Goal: Information Seeking & Learning: Learn about a topic

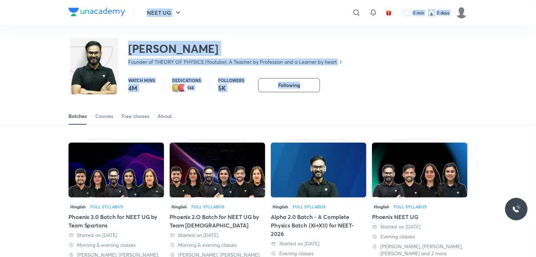
click at [409, 79] on div "Watch mins 4M Dedications 148 Followers 5K Following" at bounding box center [298, 85] width 340 height 14
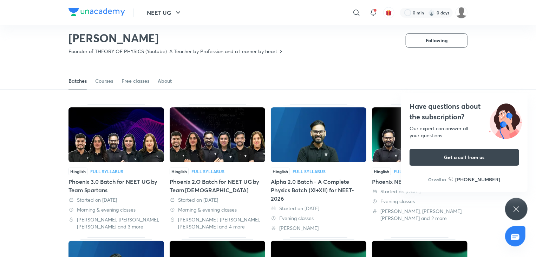
scroll to position [10, 0]
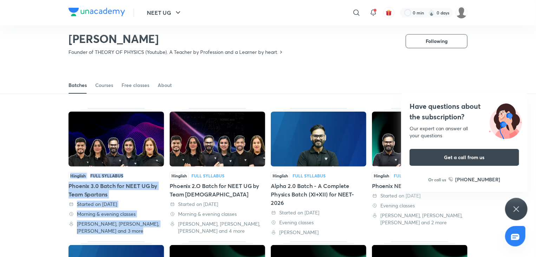
drag, startPoint x: 262, startPoint y: 95, endPoint x: 236, endPoint y: 86, distance: 27.6
click at [236, 86] on div "Batches Courses Free classes About" at bounding box center [268, 85] width 399 height 17
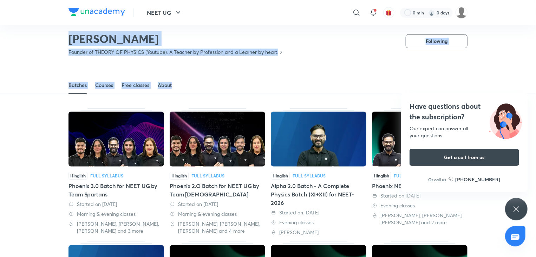
drag, startPoint x: 236, startPoint y: 86, endPoint x: 44, endPoint y: 41, distance: 196.5
click at [44, 41] on div "[PERSON_NAME] Founder of THEORY OF PHYSICS (Youtube). A Teacher by Profession a…" at bounding box center [268, 38] width 536 height 46
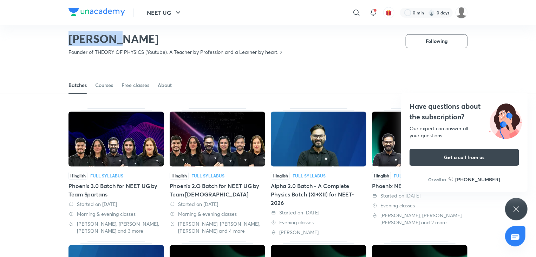
click at [44, 41] on div "[PERSON_NAME] Founder of THEORY OF PHYSICS (Youtube). A Teacher by Profession a…" at bounding box center [268, 38] width 536 height 46
click at [205, 85] on div "Batches Courses Free classes About" at bounding box center [268, 85] width 399 height 17
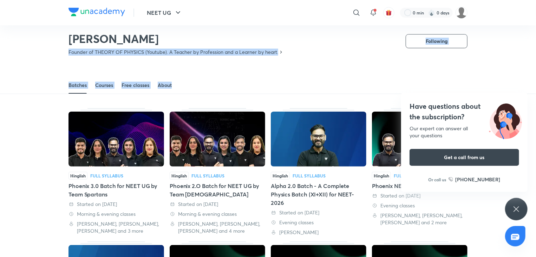
drag, startPoint x: 205, startPoint y: 85, endPoint x: 64, endPoint y: 52, distance: 144.3
click at [64, 52] on div "[PERSON_NAME] Founder of THEORY OF PHYSICS (Youtube). A Teacher by Profession a…" at bounding box center [268, 38] width 536 height 46
drag, startPoint x: 64, startPoint y: 52, endPoint x: 197, endPoint y: 70, distance: 133.3
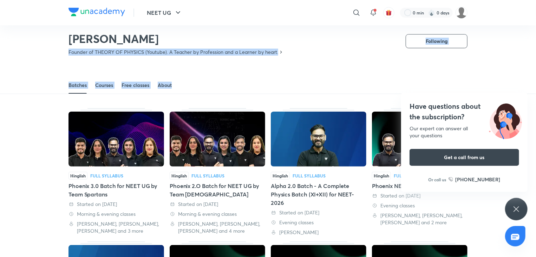
click at [197, 70] on div "Batches Courses Free classes About" at bounding box center [268, 77] width 536 height 33
drag, startPoint x: 305, startPoint y: 47, endPoint x: 60, endPoint y: 54, distance: 244.8
click at [60, 54] on div "[PERSON_NAME] Founder of THEORY OF PHYSICS (Youtube). A Teacher by Profession a…" at bounding box center [268, 38] width 536 height 46
drag, startPoint x: 60, startPoint y: 54, endPoint x: 273, endPoint y: 91, distance: 215.7
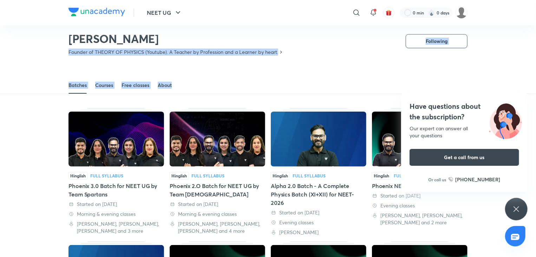
click at [222, 78] on div "Batches Courses Free classes About" at bounding box center [268, 85] width 399 height 17
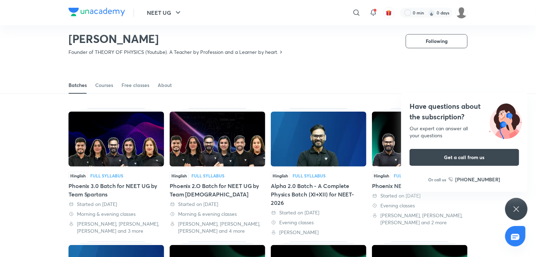
click at [222, 78] on div "Batches Courses Free classes About" at bounding box center [268, 85] width 399 height 17
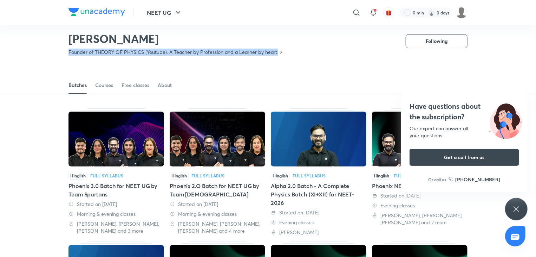
drag, startPoint x: 288, startPoint y: 52, endPoint x: 34, endPoint y: 48, distance: 253.8
click at [34, 48] on div "[PERSON_NAME] Founder of THEORY OF PHYSICS (Youtube). A Teacher by Profession a…" at bounding box center [268, 38] width 536 height 46
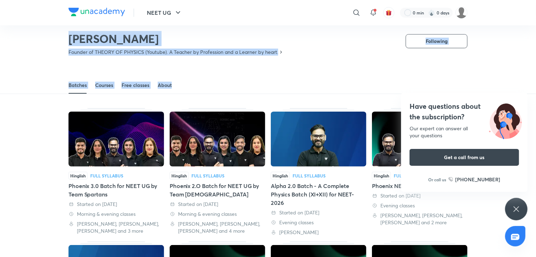
drag, startPoint x: 41, startPoint y: 41, endPoint x: 208, endPoint y: 65, distance: 168.3
click at [208, 65] on div "Batches Courses Free classes About" at bounding box center [268, 77] width 536 height 33
drag, startPoint x: 285, startPoint y: 61, endPoint x: 8, endPoint y: 21, distance: 280.2
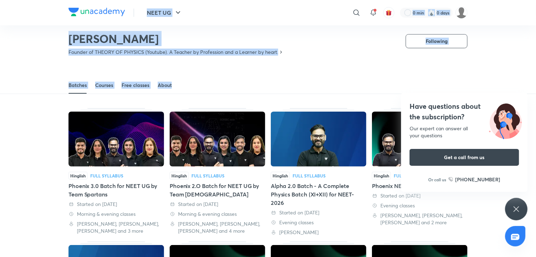
click at [8, 21] on header "NEET UG ​ 0 min 0 days" at bounding box center [268, 12] width 536 height 25
drag, startPoint x: 8, startPoint y: 21, endPoint x: 207, endPoint y: 71, distance: 205.1
click at [207, 71] on div "Batches Courses Free classes About" at bounding box center [268, 77] width 536 height 33
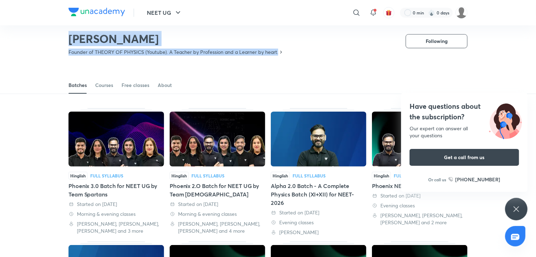
drag, startPoint x: 292, startPoint y: 57, endPoint x: 59, endPoint y: 36, distance: 234.0
click at [59, 36] on div "[PERSON_NAME] Founder of THEORY OF PHYSICS (Youtube). A Teacher by Profession a…" at bounding box center [268, 38] width 536 height 46
drag, startPoint x: 59, startPoint y: 36, endPoint x: 241, endPoint y: 73, distance: 185.5
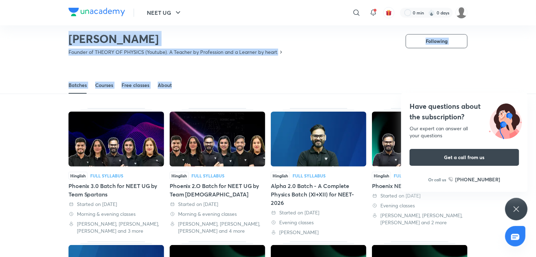
click at [241, 73] on div "Batches Courses Free classes About" at bounding box center [268, 77] width 536 height 33
drag, startPoint x: 283, startPoint y: 68, endPoint x: 44, endPoint y: 36, distance: 241.3
click at [44, 36] on div "[PERSON_NAME] Founder of THEORY OF PHYSICS (Youtube). A Teacher by Profession a…" at bounding box center [268, 38] width 536 height 46
drag, startPoint x: 44, startPoint y: 36, endPoint x: 279, endPoint y: 72, distance: 237.6
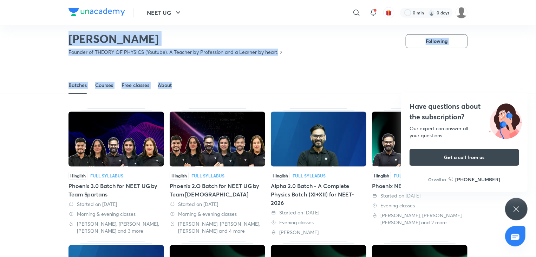
click at [279, 72] on div "Batches Courses Free classes About" at bounding box center [268, 77] width 536 height 33
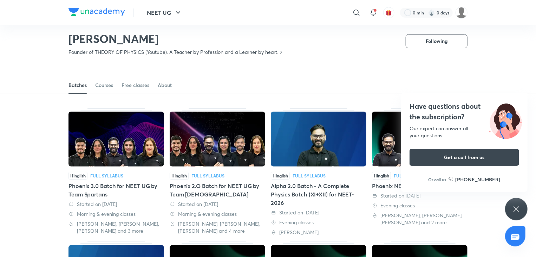
click at [519, 202] on div "Have questions about the subscription? Our expert can answer all your questions…" at bounding box center [517, 209] width 22 height 22
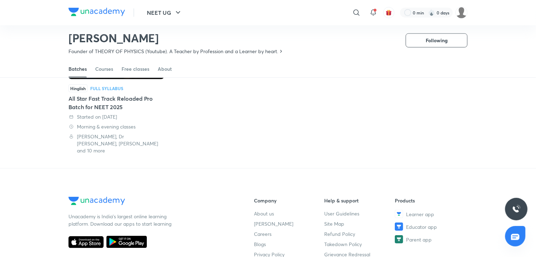
scroll to position [0, 0]
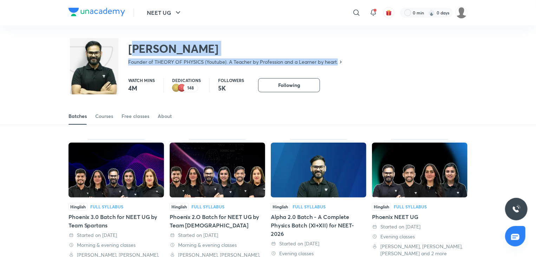
drag, startPoint x: 345, startPoint y: 65, endPoint x: 136, endPoint y: 51, distance: 209.2
click at [136, 51] on div "[PERSON_NAME] Founder of THEORY OF PHYSICS (Youtube). A Teacher by Profession a…" at bounding box center [268, 48] width 399 height 46
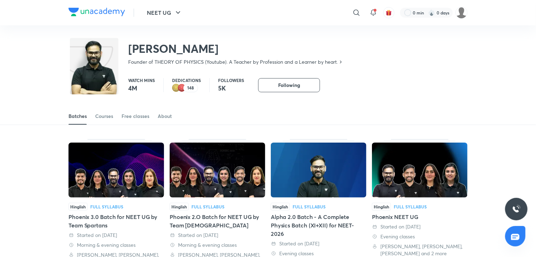
click at [122, 50] on div "[PERSON_NAME] Founder of THEORY OF PHYSICS (Youtube). A Teacher by Profession a…" at bounding box center [206, 51] width 275 height 29
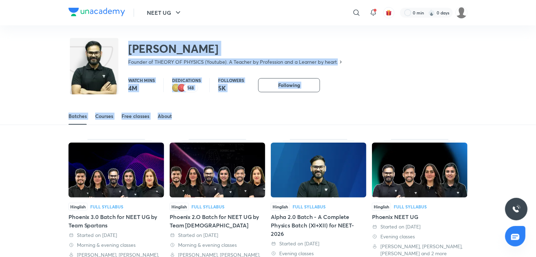
drag, startPoint x: 122, startPoint y: 50, endPoint x: 200, endPoint y: 119, distance: 104.1
click at [200, 119] on div "Batches Courses Free classes About" at bounding box center [268, 116] width 399 height 17
drag, startPoint x: 200, startPoint y: 119, endPoint x: 124, endPoint y: 47, distance: 104.2
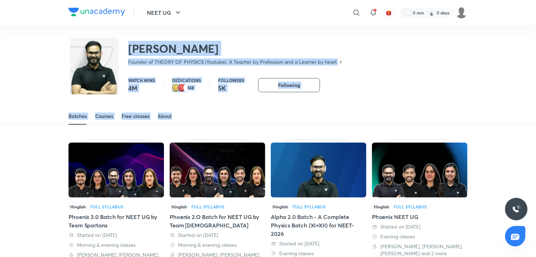
click at [124, 47] on div "[PERSON_NAME] Founder of THEORY OF PHYSICS (Youtube). A Teacher by Profession a…" at bounding box center [206, 51] width 275 height 29
drag, startPoint x: 124, startPoint y: 47, endPoint x: 181, endPoint y: 117, distance: 89.9
click at [181, 117] on div "Batches Courses Free classes About" at bounding box center [268, 116] width 399 height 17
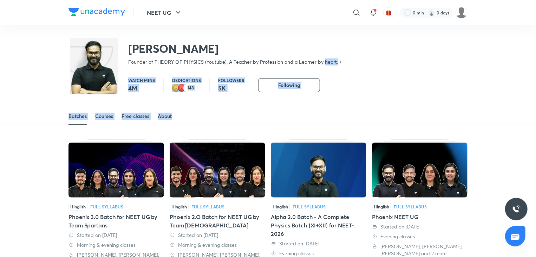
drag, startPoint x: 181, startPoint y: 117, endPoint x: 331, endPoint y: 64, distance: 158.7
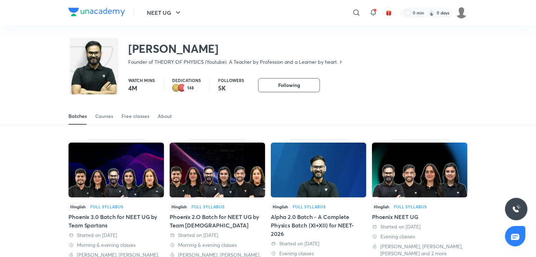
click at [289, 47] on h2 "[PERSON_NAME]" at bounding box center [235, 48] width 215 height 14
drag, startPoint x: 289, startPoint y: 47, endPoint x: 115, endPoint y: 45, distance: 173.3
click at [115, 45] on div "[PERSON_NAME] Founder of THEORY OF PHYSICS (Youtube). A Teacher by Profession a…" at bounding box center [206, 51] width 275 height 29
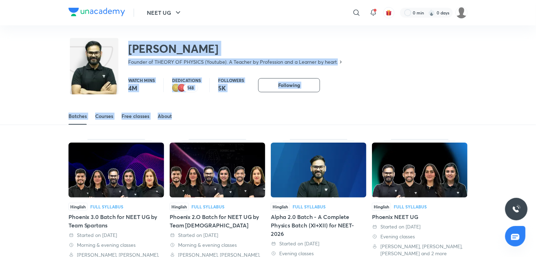
drag, startPoint x: 115, startPoint y: 45, endPoint x: 195, endPoint y: 121, distance: 110.4
click at [195, 121] on div "Batches Courses Free classes About" at bounding box center [268, 116] width 399 height 17
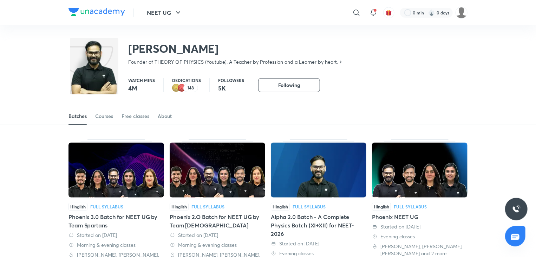
drag, startPoint x: 195, startPoint y: 121, endPoint x: 225, endPoint y: 110, distance: 31.5
click at [225, 110] on div "Batches Courses Free classes About" at bounding box center [268, 116] width 399 height 17
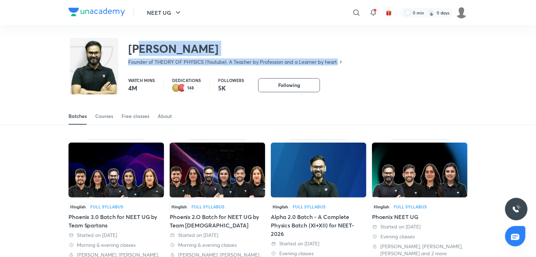
drag, startPoint x: 340, startPoint y: 62, endPoint x: 143, endPoint y: 51, distance: 197.2
click at [143, 51] on div "[PERSON_NAME] Founder of THEORY OF PHYSICS (Youtube). A Teacher by Profession a…" at bounding box center [206, 51] width 275 height 29
click at [143, 51] on h2 "[PERSON_NAME]" at bounding box center [235, 48] width 215 height 14
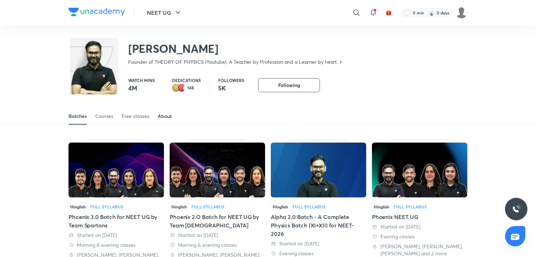
drag, startPoint x: 168, startPoint y: 116, endPoint x: 165, endPoint y: 118, distance: 4.0
click at [168, 116] on div "About" at bounding box center [165, 115] width 14 height 7
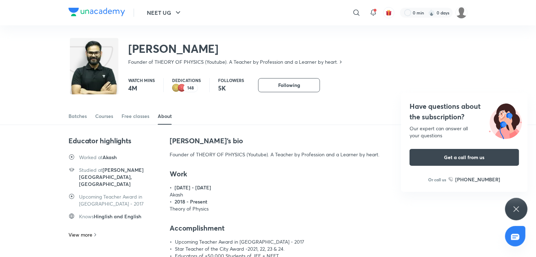
drag, startPoint x: 318, startPoint y: 21, endPoint x: 381, endPoint y: 45, distance: 67.9
click at [381, 45] on div "NEET UG ​ 0 min 0 days [PERSON_NAME] Founder of THEORY OF PHYSICS (Youtube). A …" at bounding box center [268, 258] width 536 height 516
click at [381, 45] on div "[PERSON_NAME] Founder of THEORY OF PHYSICS (Youtube). A Teacher by Profession a…" at bounding box center [268, 48] width 399 height 46
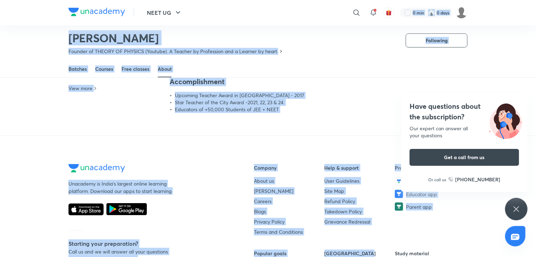
scroll to position [238, 0]
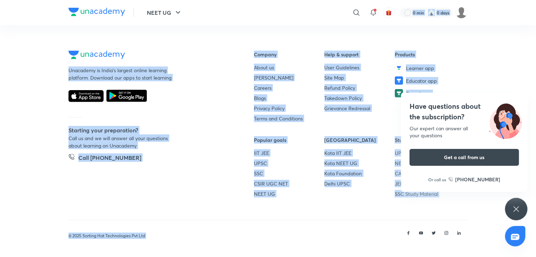
drag, startPoint x: 197, startPoint y: 2, endPoint x: 321, endPoint y: 237, distance: 265.1
click at [321, 237] on div "NEET UG ​ 0 min 0 days [PERSON_NAME] Founder of THEORY OF PHYSICS (Youtube). A …" at bounding box center [268, 9] width 536 height 495
click at [321, 237] on div "© 2025 Sorting Hat Technologies Pvt Ltd" at bounding box center [268, 235] width 399 height 14
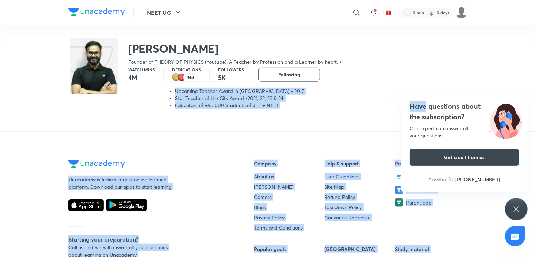
scroll to position [0, 0]
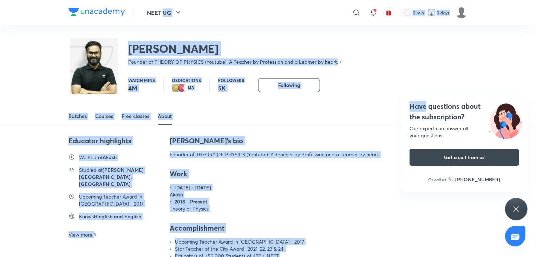
drag, startPoint x: 321, startPoint y: 237, endPoint x: 270, endPoint y: 25, distance: 217.9
click at [270, 25] on div "NEET UG ​ 0 min 0 days [PERSON_NAME] Founder of THEORY OF PHYSICS (Youtube). A …" at bounding box center [268, 258] width 536 height 516
click at [270, 25] on div "NEET UG ​ 0 min 0 days" at bounding box center [268, 12] width 399 height 25
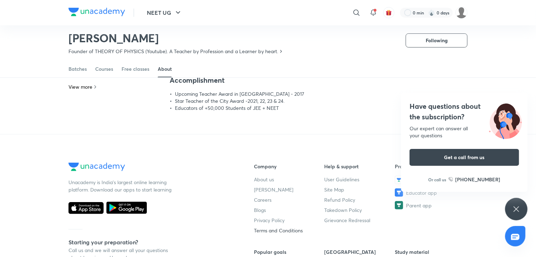
scroll to position [199, 0]
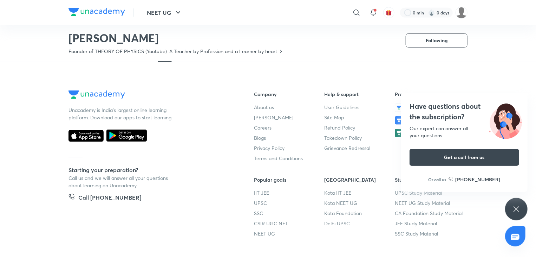
drag, startPoint x: 263, startPoint y: 57, endPoint x: 237, endPoint y: 100, distance: 50.8
click at [237, 100] on div "NEET UG ​ 0 min 0 days [PERSON_NAME] Founder of THEORY OF PHYSICS (Youtube). A …" at bounding box center [268, 48] width 536 height 495
click at [215, 89] on footer "Unacademy is India’s largest online learning platform. Download our apps to sta…" at bounding box center [268, 179] width 536 height 234
